Goal: Information Seeking & Learning: Learn about a topic

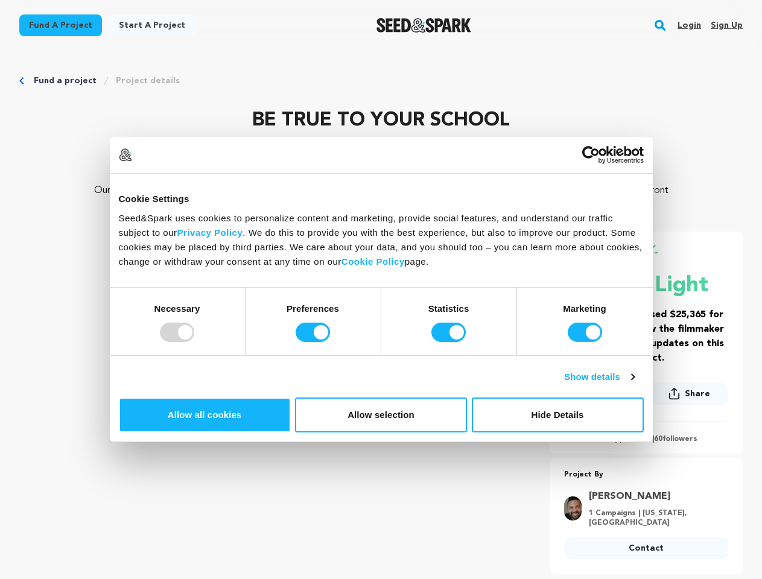
click at [194, 342] on div at bounding box center [177, 332] width 34 height 19
click at [330, 342] on input "Preferences" at bounding box center [313, 332] width 34 height 19
checkbox input "false"
click at [450, 342] on input "Statistics" at bounding box center [449, 332] width 34 height 19
checkbox input "false"
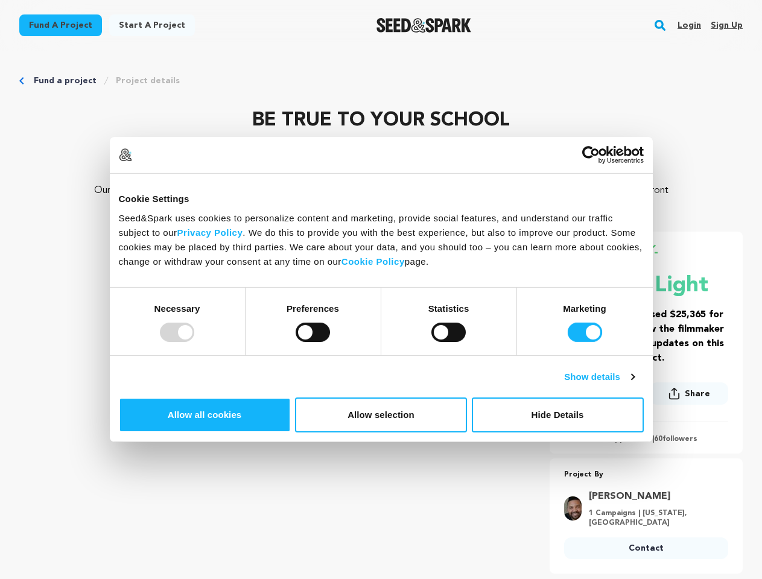
click at [568, 342] on input "Marketing" at bounding box center [585, 332] width 34 height 19
checkbox input "false"
click at [634, 384] on link "Show details" at bounding box center [599, 377] width 70 height 14
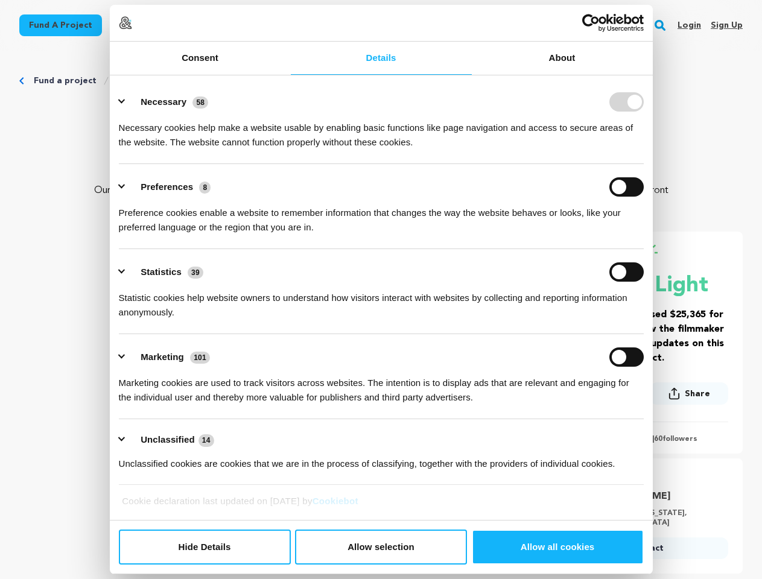
click at [653, 75] on link "About" at bounding box center [562, 58] width 181 height 33
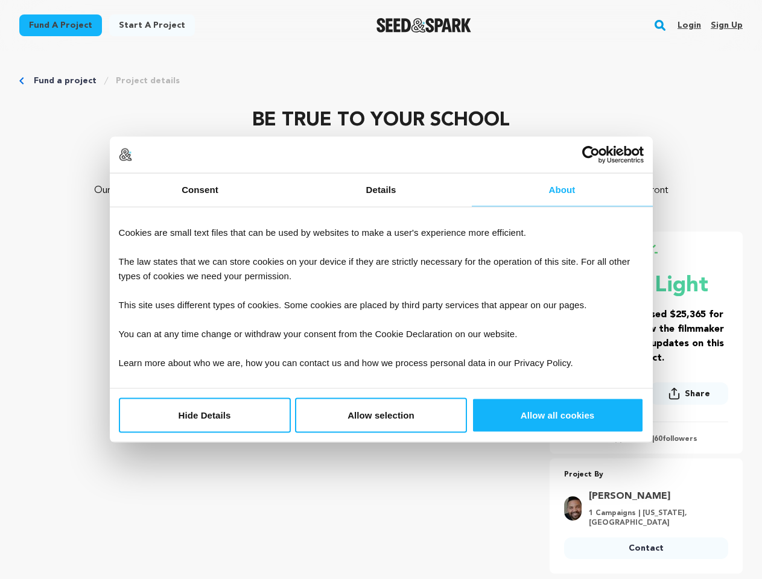
click at [667, 461] on div "Project By [PERSON_NAME] 1 Campaigns | [US_STATE], [GEOGRAPHIC_DATA] Contact Co…" at bounding box center [646, 516] width 193 height 115
click at [667, 500] on link "[PERSON_NAME]" at bounding box center [655, 497] width 132 height 14
click at [663, 25] on rect "button" at bounding box center [660, 25] width 14 height 14
click at [0, 0] on input "text" at bounding box center [0, 0] width 0 height 0
